Goal: Find specific page/section: Find specific page/section

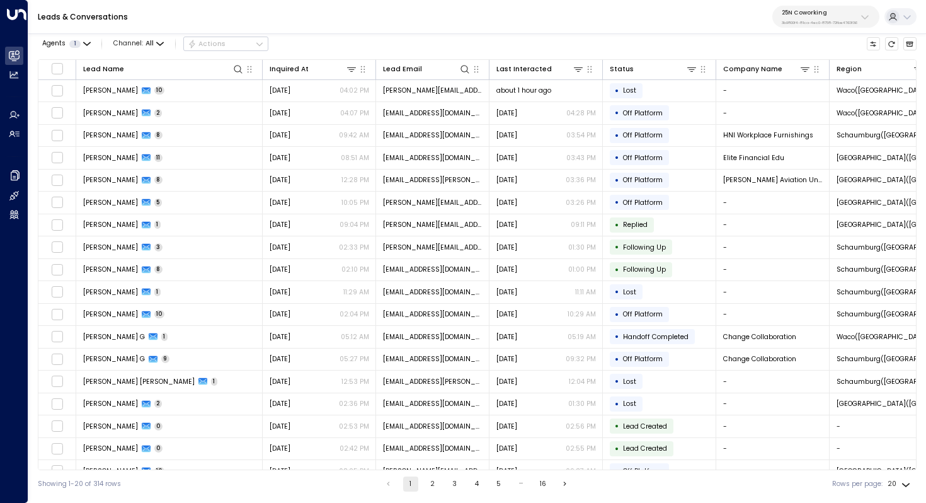
click at [848, 13] on p "25N Coworking" at bounding box center [820, 13] width 76 height 8
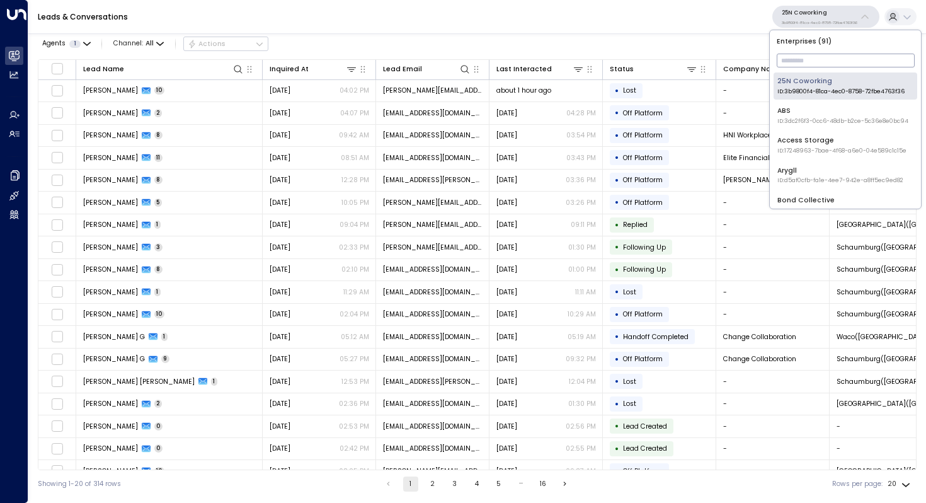
click at [856, 59] on input "text" at bounding box center [846, 60] width 138 height 20
click at [843, 60] on input "text" at bounding box center [846, 60] width 138 height 20
click at [809, 60] on input "text" at bounding box center [846, 60] width 138 height 20
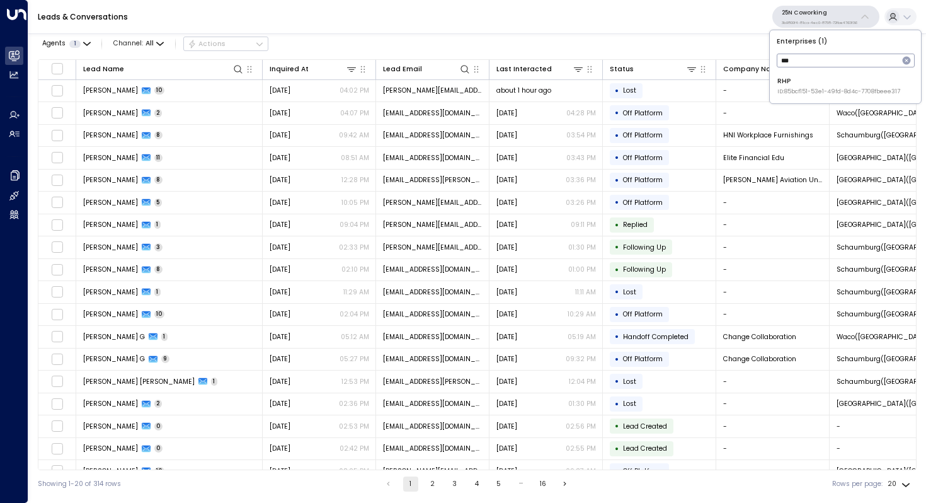
type input "***"
click at [806, 79] on div "RHP ID: 85bcf151-53e1-49fd-8d4c-7708fbeee317" at bounding box center [838, 86] width 123 height 20
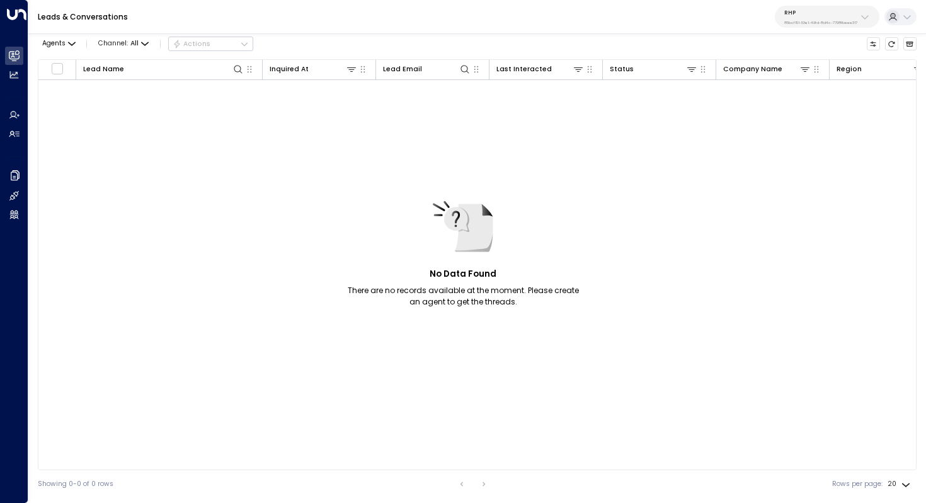
click at [894, 16] on icon at bounding box center [892, 15] width 5 height 5
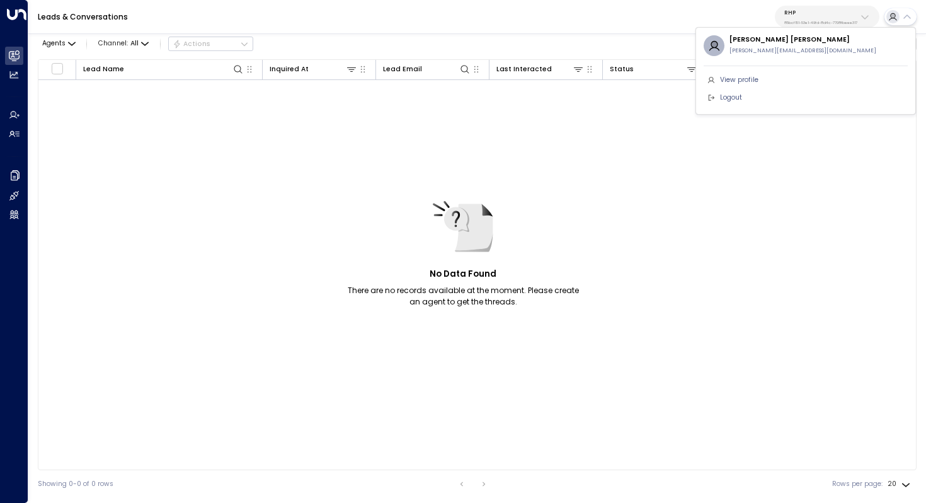
click at [862, 132] on div at bounding box center [463, 251] width 926 height 503
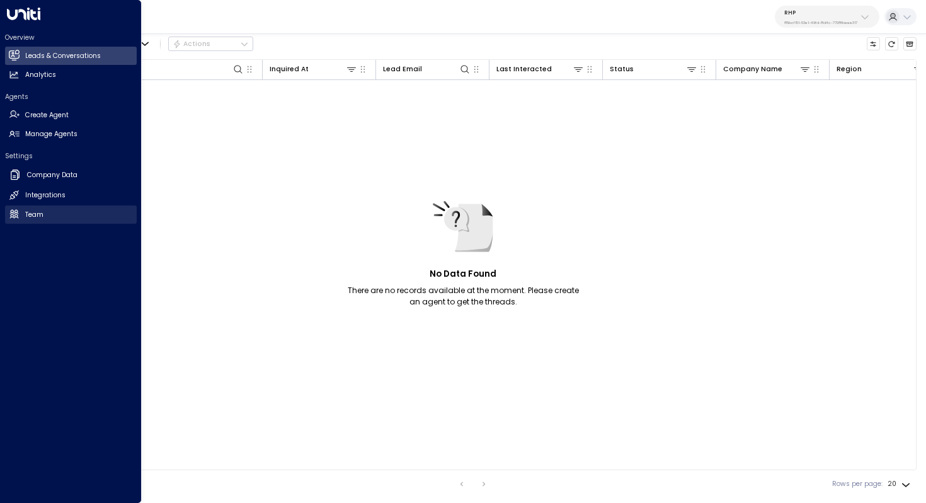
click at [49, 215] on link "Team Team" at bounding box center [71, 214] width 132 height 18
